Goal: Navigation & Orientation: Find specific page/section

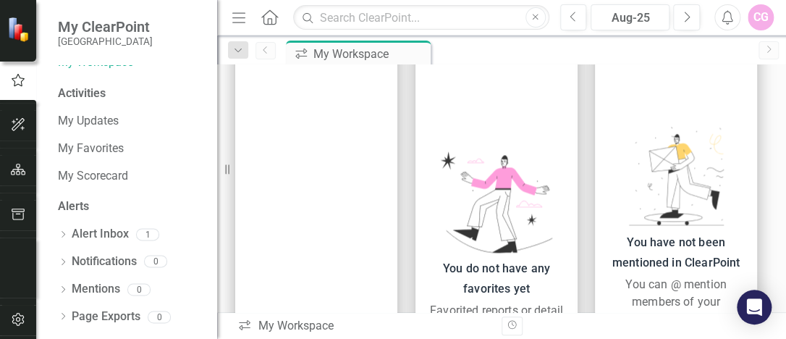
scroll to position [72, 0]
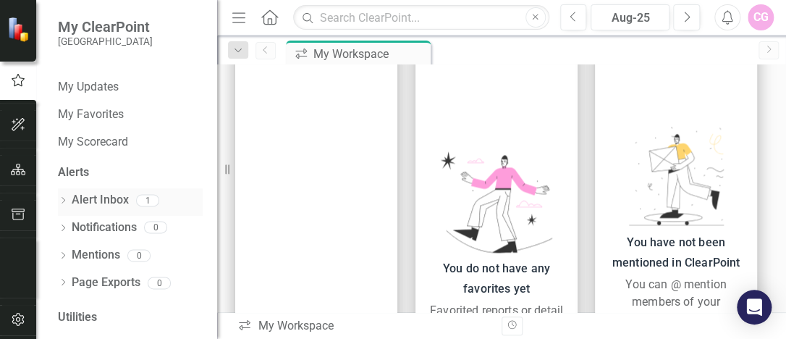
click at [148, 196] on div "1" at bounding box center [147, 200] width 23 height 12
click at [73, 196] on link "Alert Inbox" at bounding box center [100, 200] width 57 height 17
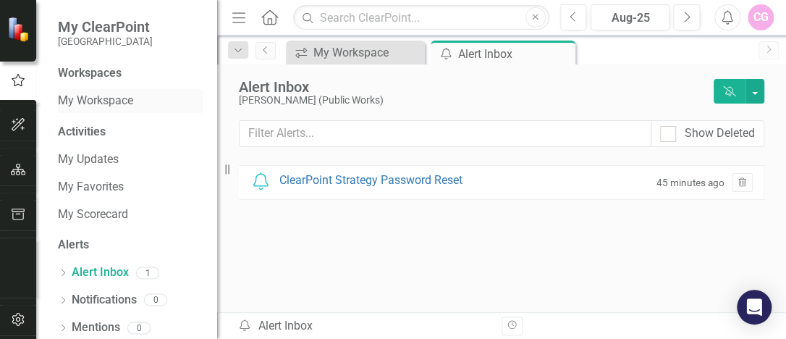
click at [107, 90] on div "My Workspace" at bounding box center [130, 101] width 145 height 24
click at [90, 129] on div "Activities" at bounding box center [130, 132] width 145 height 17
click at [79, 158] on link "My Updates" at bounding box center [130, 159] width 145 height 17
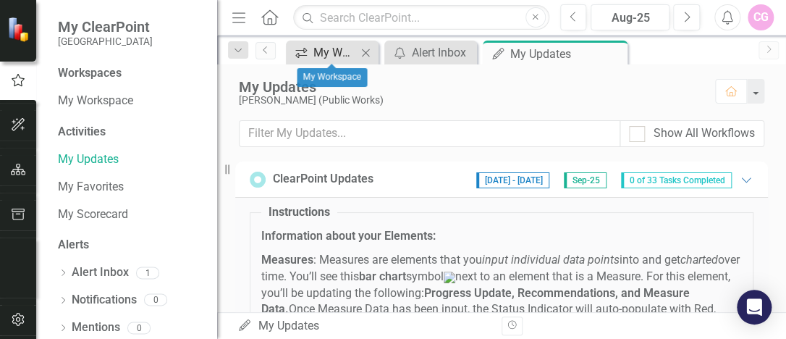
click at [340, 51] on div "My Workspace" at bounding box center [334, 52] width 43 height 18
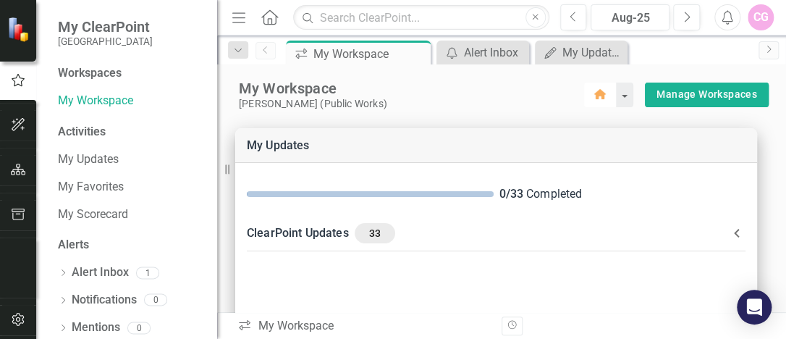
click at [594, 89] on icon "Home" at bounding box center [600, 94] width 13 height 10
click at [618, 93] on button "button" at bounding box center [624, 95] width 19 height 25
click at [19, 123] on icon "button" at bounding box center [18, 125] width 15 height 12
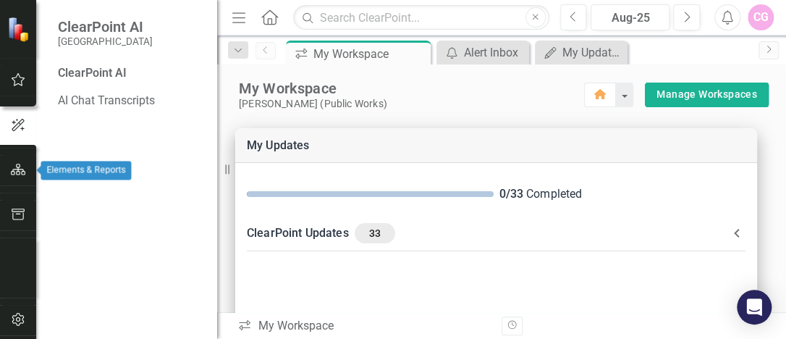
click at [14, 168] on icon "button" at bounding box center [18, 170] width 15 height 12
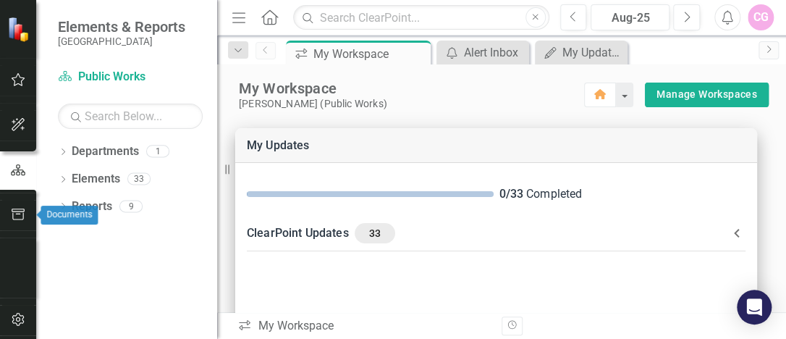
click at [20, 208] on icon "button" at bounding box center [18, 214] width 15 height 12
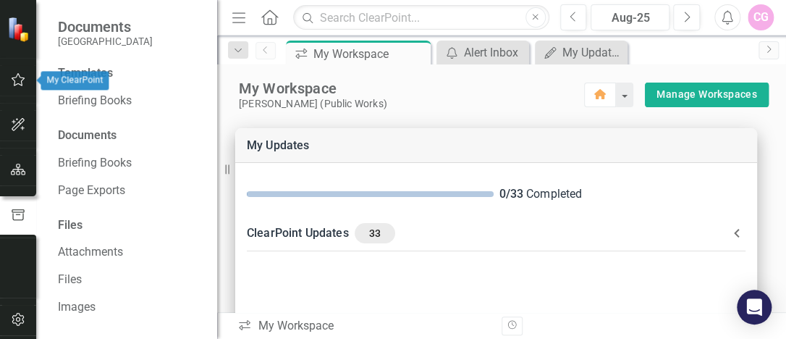
click at [14, 74] on icon "button" at bounding box center [18, 80] width 15 height 12
